Goal: Information Seeking & Learning: Find specific page/section

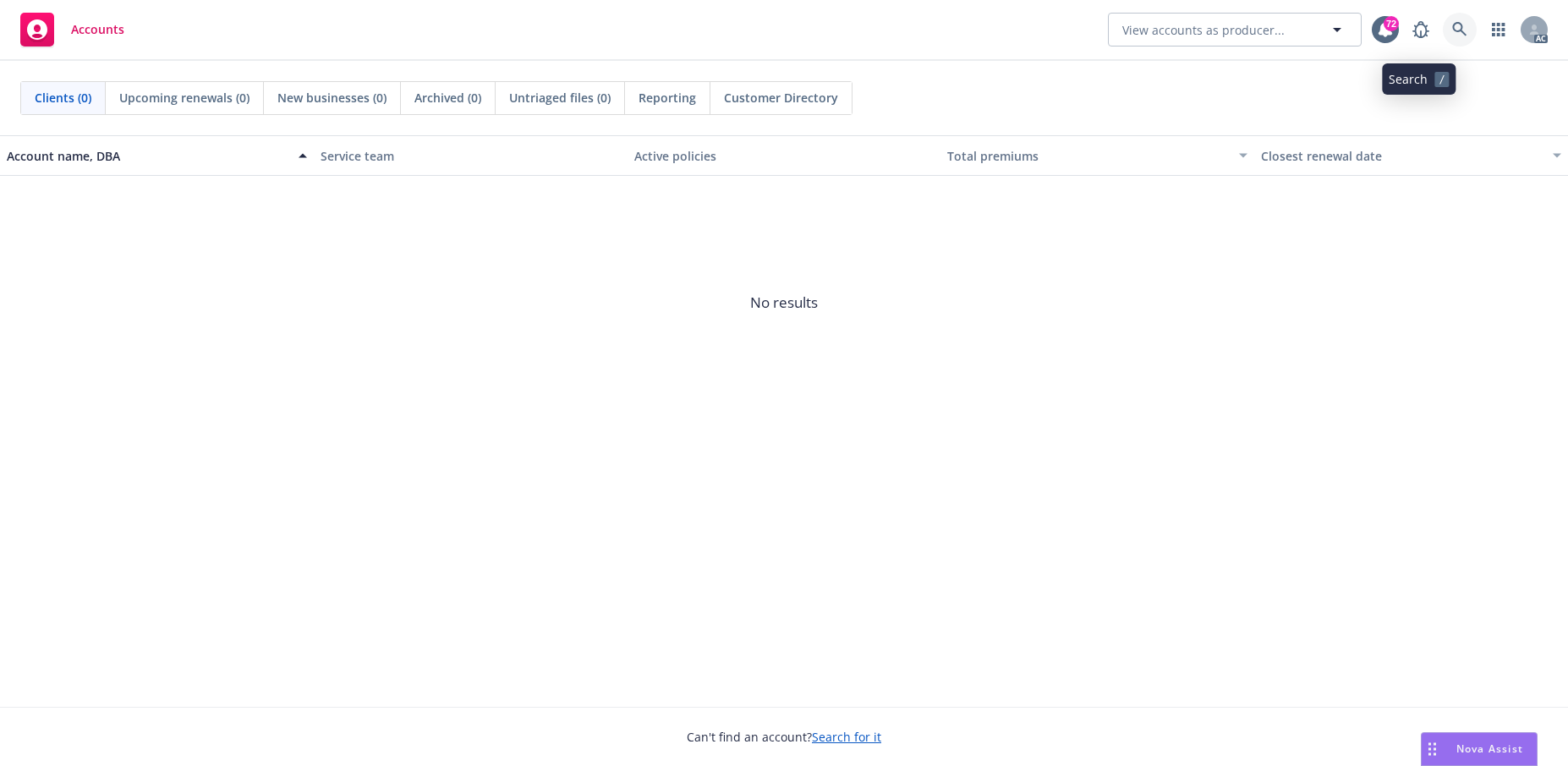
click at [1452, 35] on icon at bounding box center [1459, 29] width 15 height 15
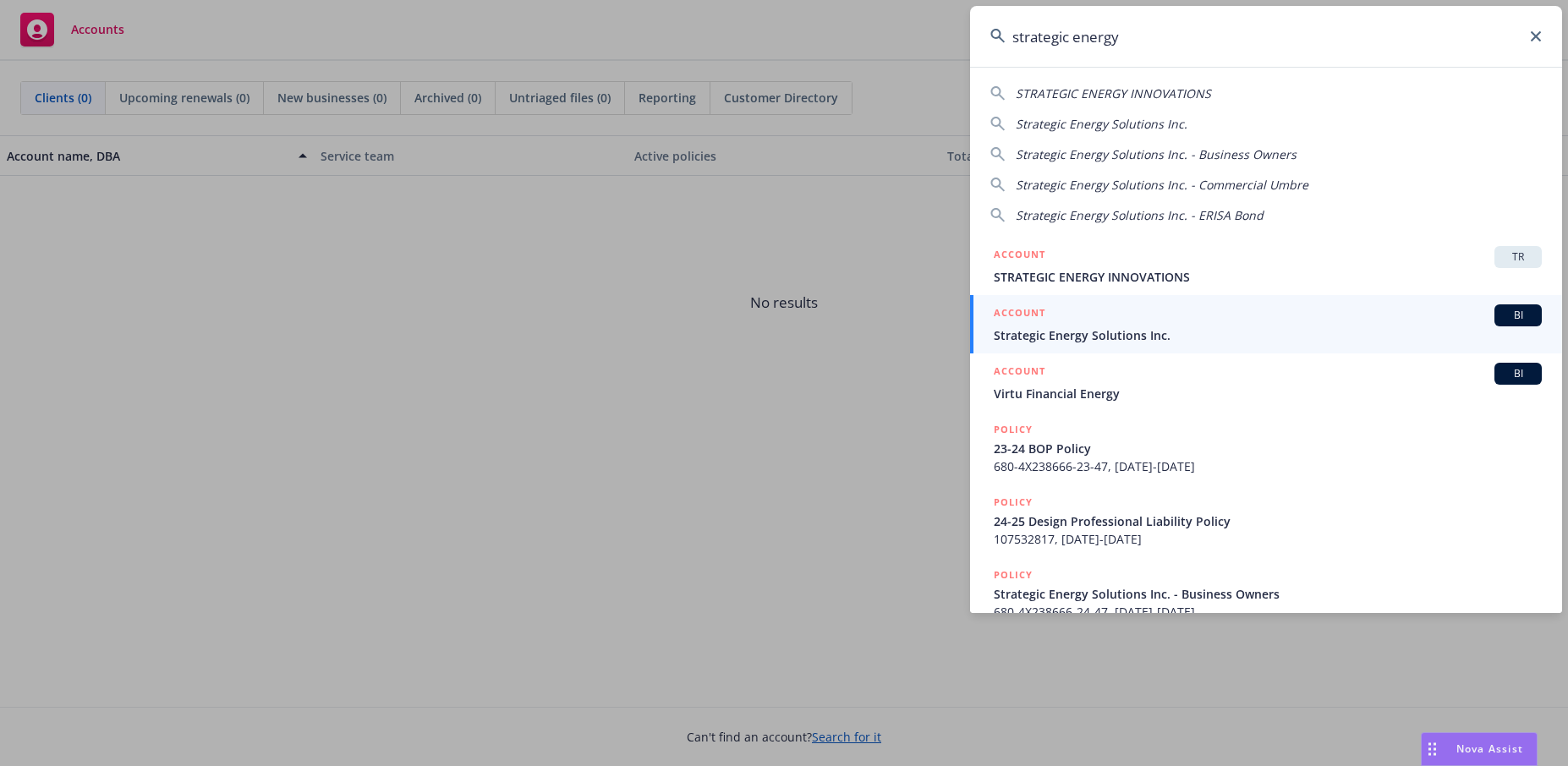
type input "strategic energy"
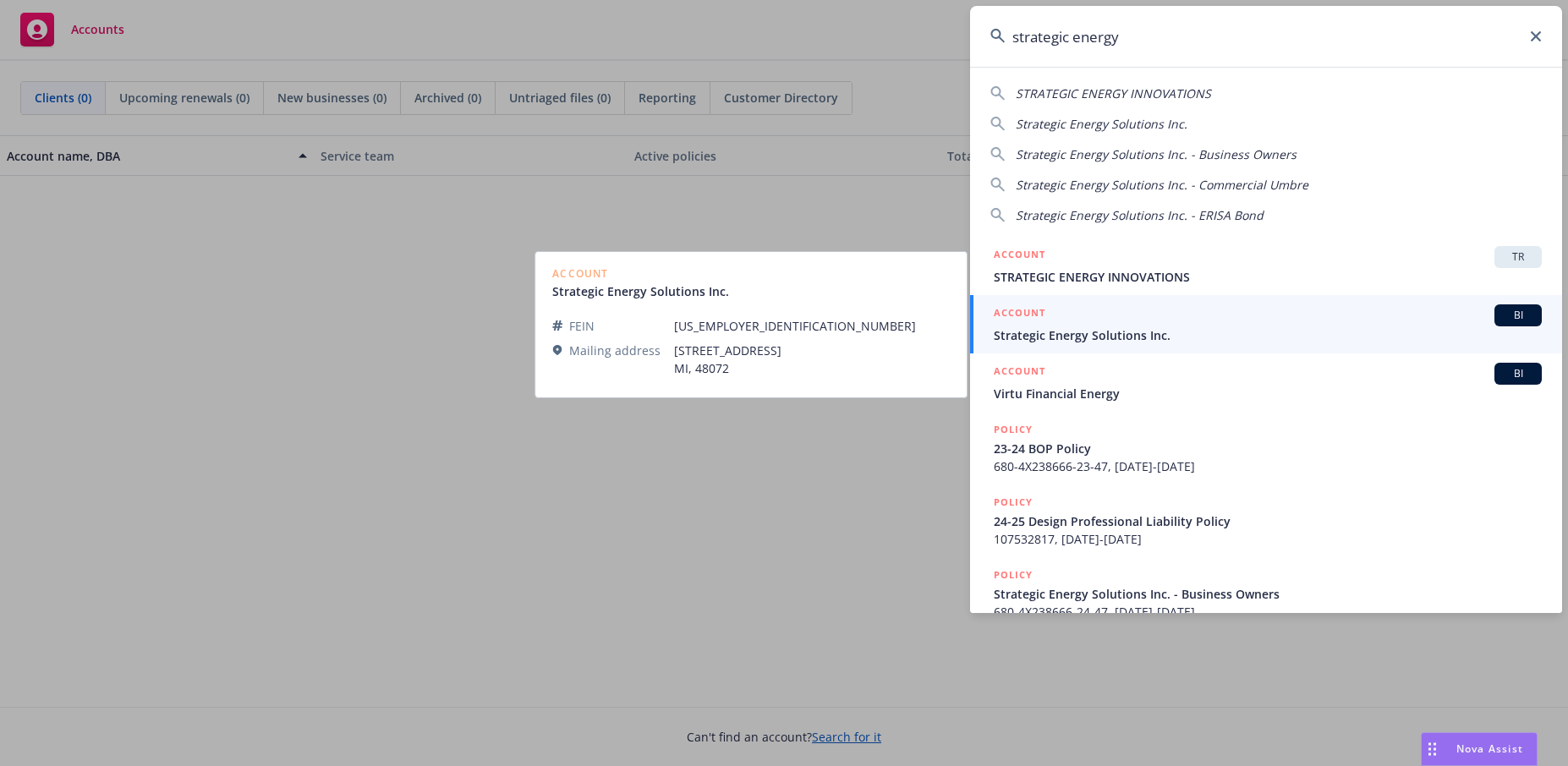
click at [1104, 341] on span "Strategic Energy Solutions Inc." at bounding box center [1267, 335] width 548 height 18
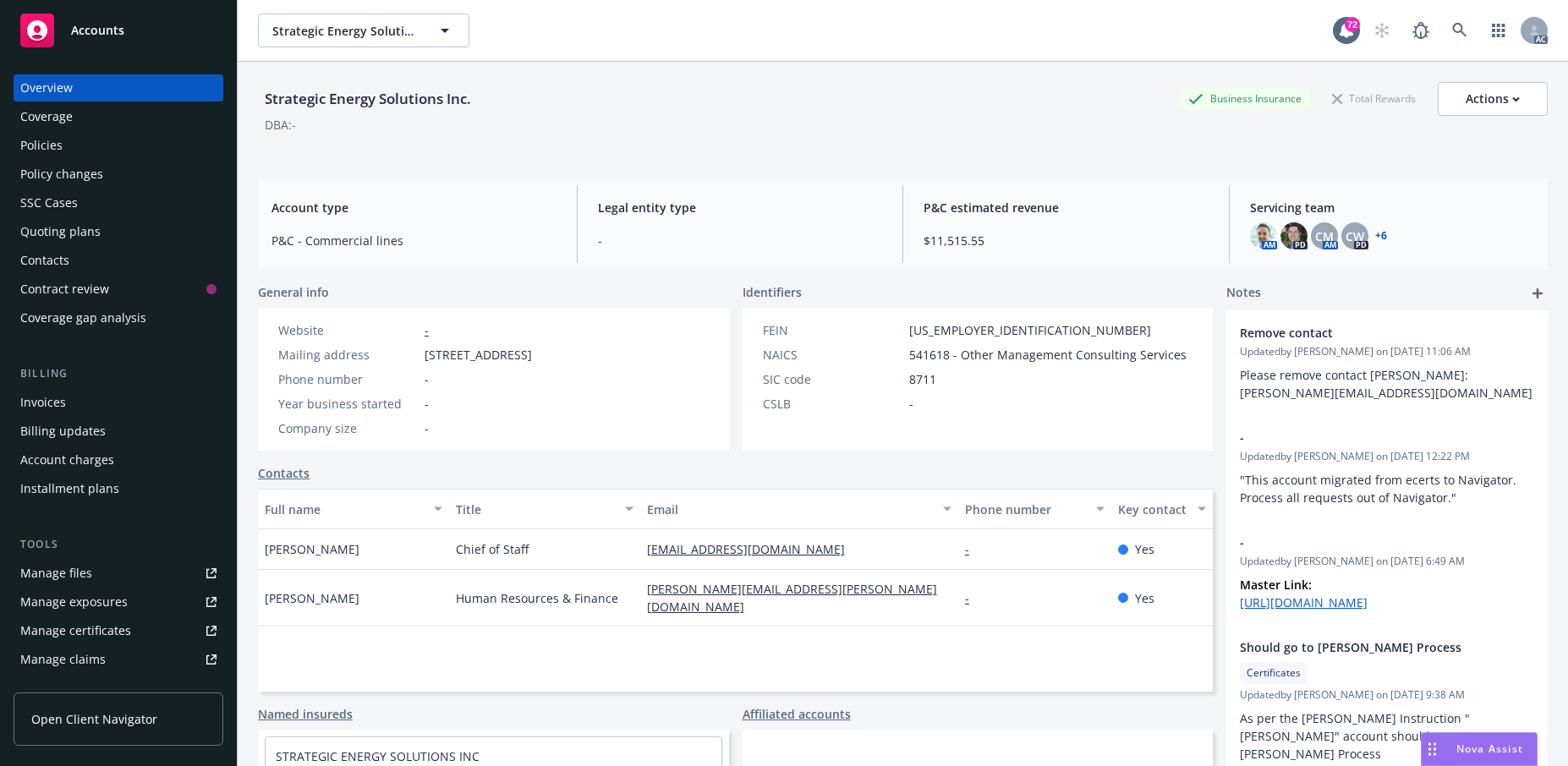
click at [83, 159] on div "Policies" at bounding box center [119, 145] width 196 height 27
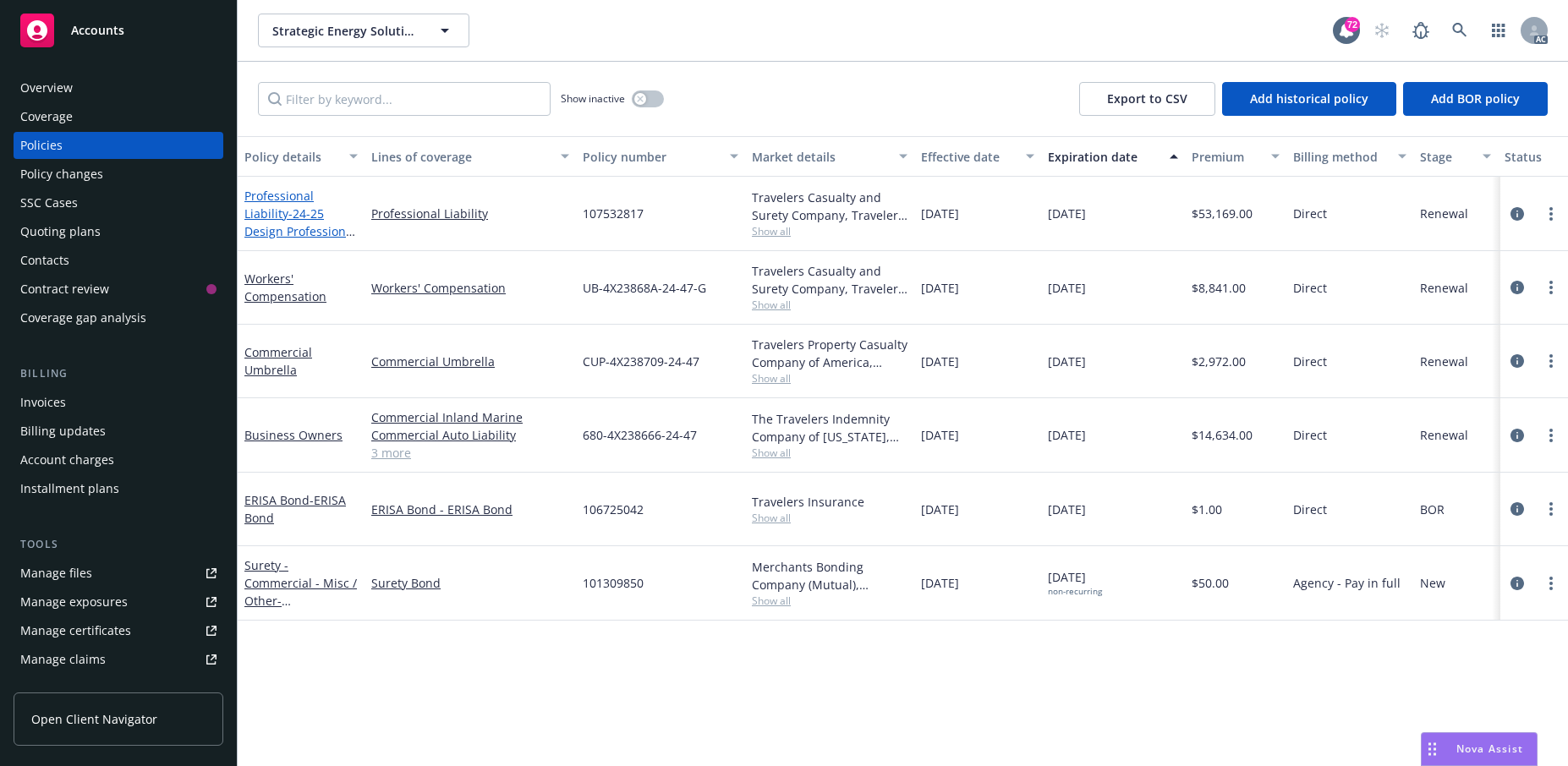
click at [294, 257] on span "- 24-25 Design Professional Liability Policy" at bounding box center [300, 231] width 111 height 52
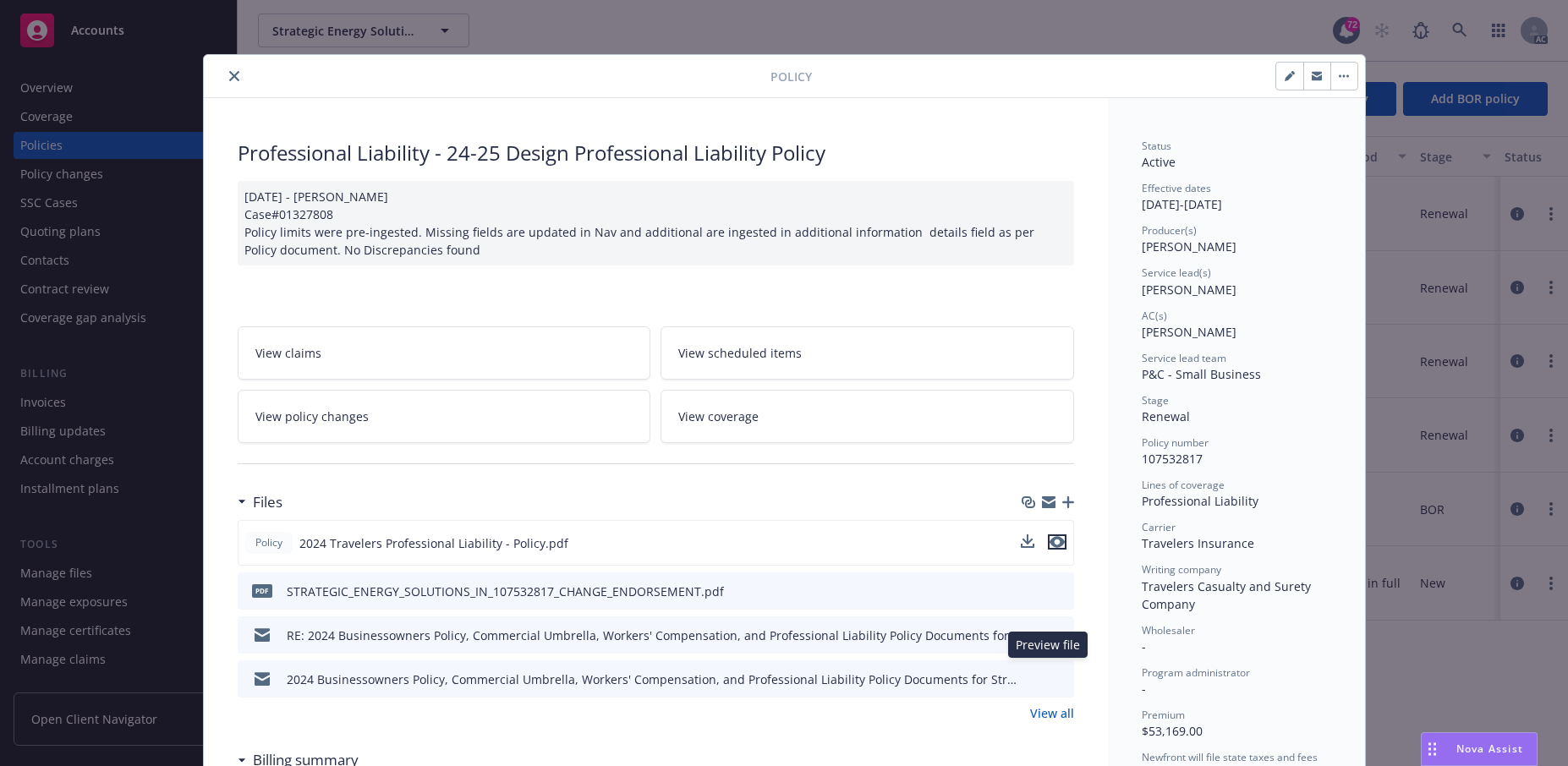
click at [1051, 548] on icon "preview file" at bounding box center [1056, 541] width 15 height 12
click at [239, 81] on icon "close" at bounding box center [234, 76] width 10 height 10
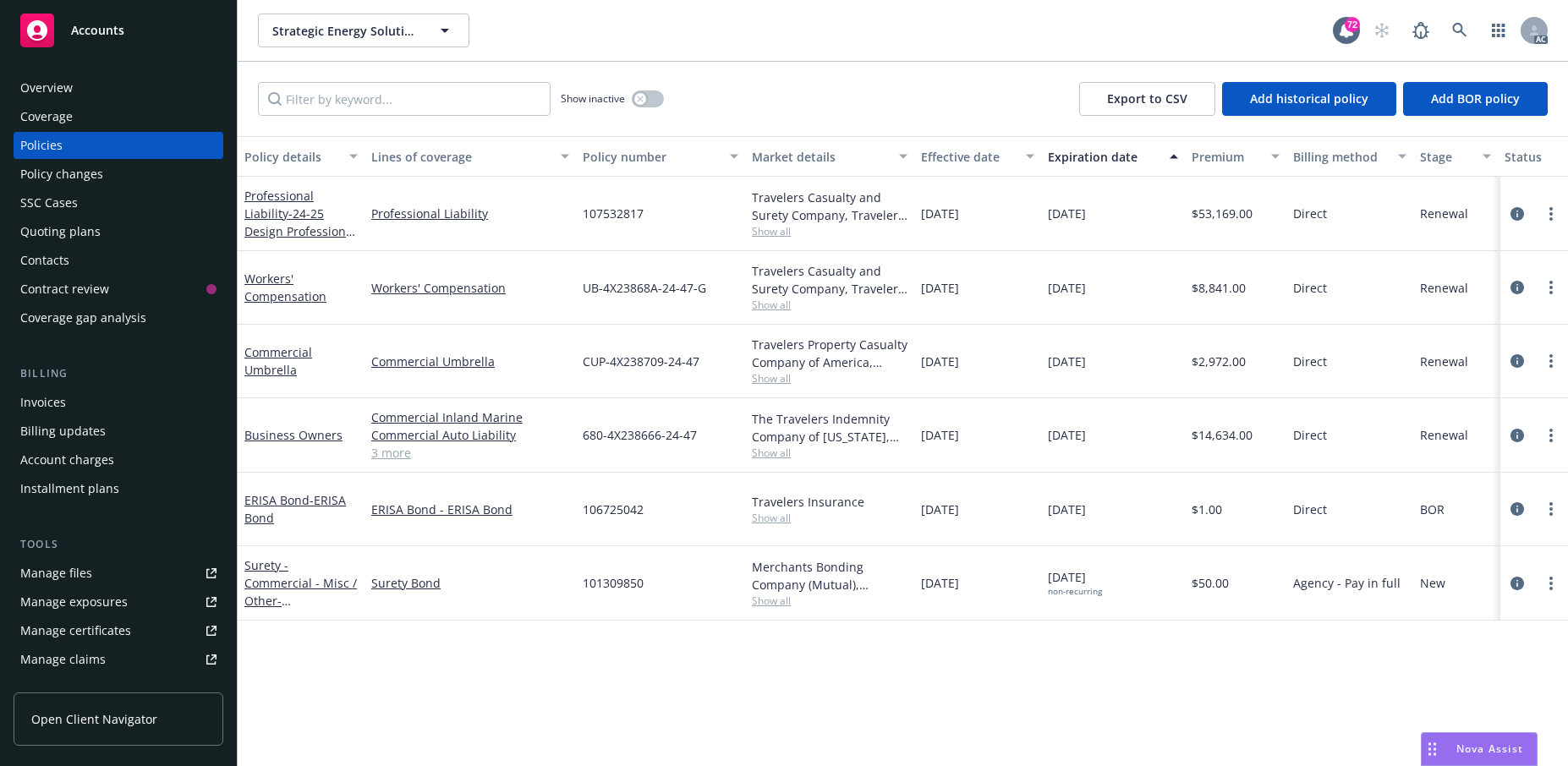
click at [73, 102] on div "Overview" at bounding box center [46, 87] width 53 height 27
